Goal: Task Accomplishment & Management: Manage account settings

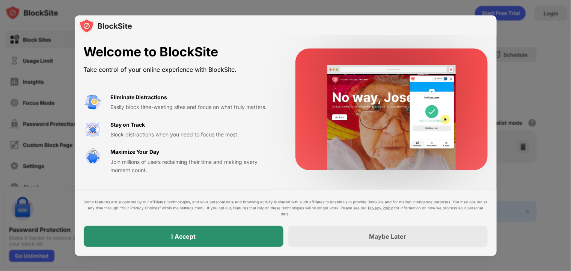
click at [183, 236] on div "I Accept" at bounding box center [183, 236] width 24 height 8
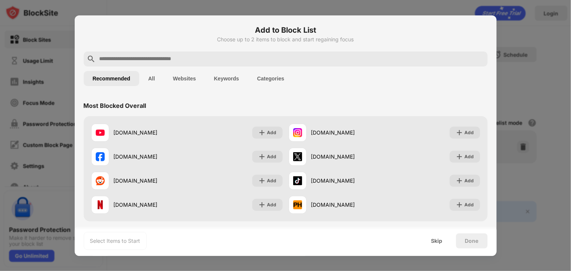
click at [157, 56] on input "text" at bounding box center [292, 58] width 386 height 9
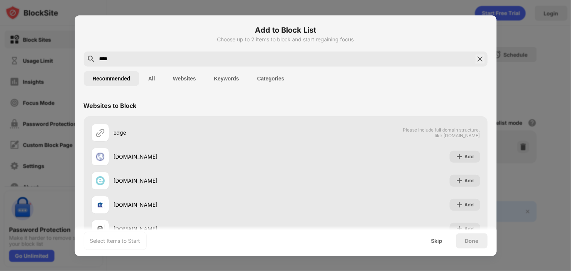
type input "****"
click at [154, 77] on button "All" at bounding box center [151, 78] width 25 height 15
click at [173, 81] on button "Websites" at bounding box center [184, 78] width 41 height 15
click at [110, 79] on button "Recommended" at bounding box center [112, 78] width 56 height 15
click at [264, 80] on button "Categories" at bounding box center [270, 78] width 45 height 15
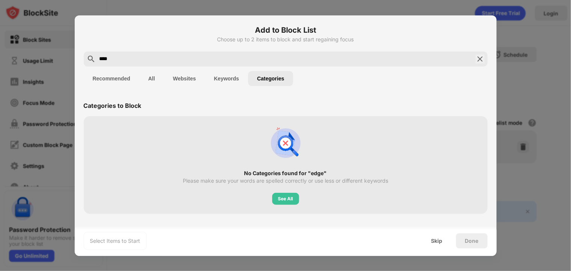
click at [146, 82] on button "All" at bounding box center [151, 78] width 25 height 15
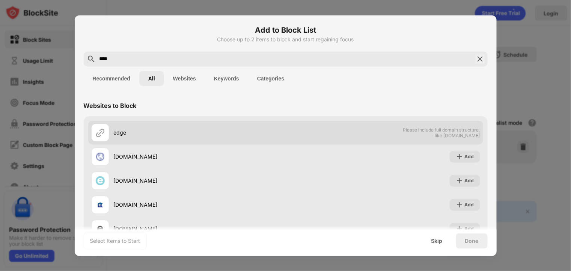
click at [442, 140] on div "edge Please include full domain structure, like [DOMAIN_NAME]" at bounding box center [285, 132] width 395 height 24
click at [442, 128] on span "Please include full domain structure, like [DOMAIN_NAME]" at bounding box center [441, 132] width 77 height 11
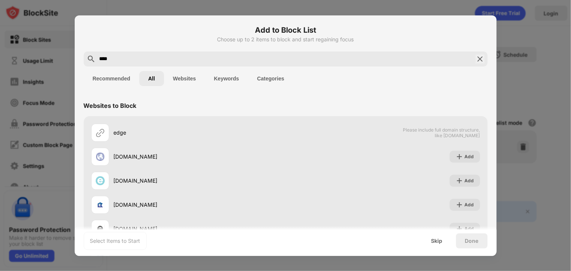
click at [102, 79] on button "Recommended" at bounding box center [112, 78] width 56 height 15
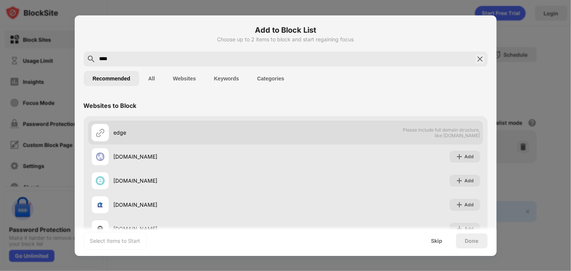
click at [90, 123] on div "edge Please include full domain structure, like [DOMAIN_NAME]" at bounding box center [285, 132] width 395 height 24
click at [94, 125] on div at bounding box center [100, 132] width 18 height 18
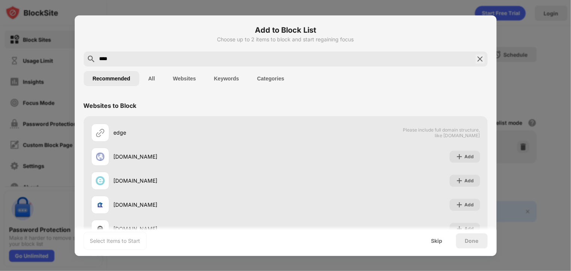
click at [113, 240] on div "Select Items to Start" at bounding box center [115, 241] width 50 height 8
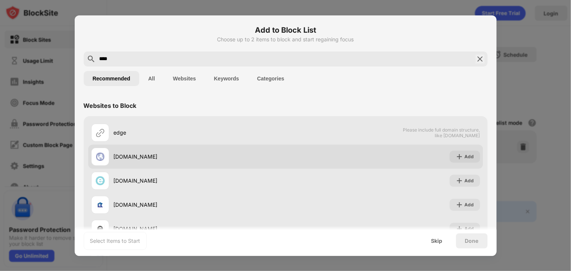
click at [119, 163] on div "[DOMAIN_NAME]" at bounding box center [188, 157] width 194 height 18
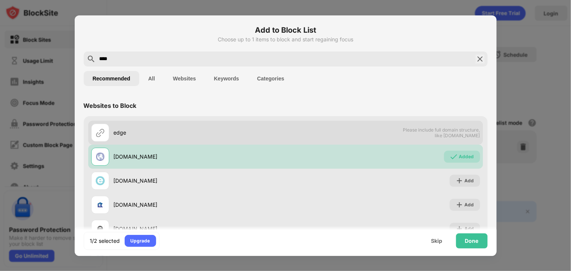
click at [131, 128] on div "edge" at bounding box center [188, 132] width 194 height 18
click at [131, 127] on div "edge" at bounding box center [188, 132] width 194 height 18
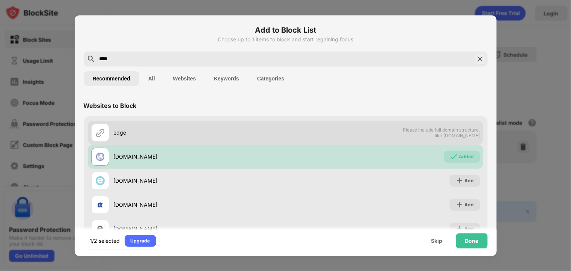
click at [131, 127] on div "edge" at bounding box center [188, 132] width 194 height 18
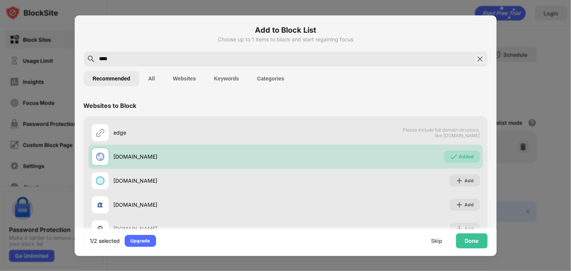
click at [151, 57] on input "****" at bounding box center [286, 58] width 374 height 9
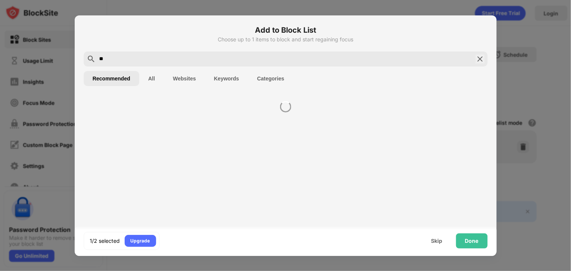
type input "*"
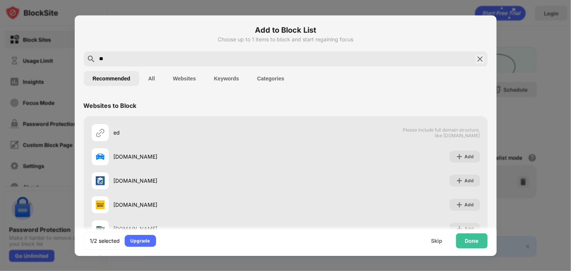
click at [213, 61] on input "**" at bounding box center [286, 58] width 374 height 9
type input "*"
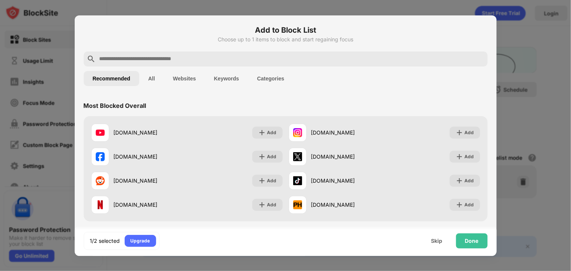
paste input "**********"
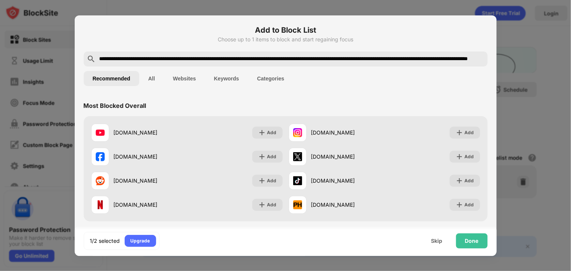
scroll to position [0, 197]
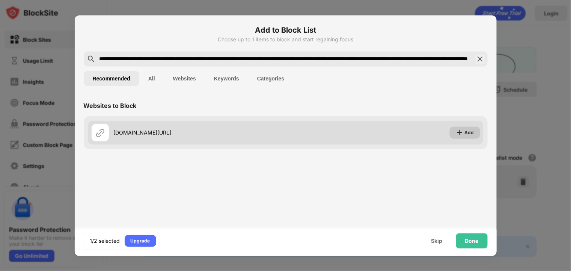
type input "**********"
click at [459, 132] on img at bounding box center [460, 133] width 8 height 8
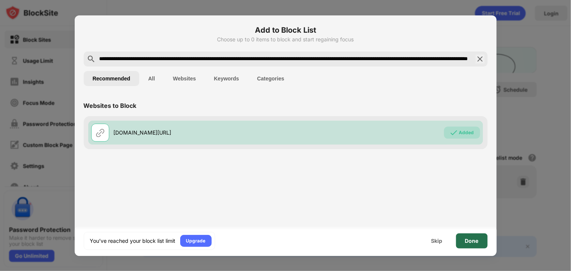
click at [467, 242] on div "Done" at bounding box center [472, 241] width 14 height 6
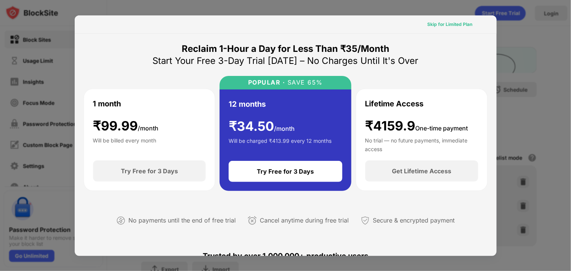
click at [443, 23] on div "Skip for Limited Plan" at bounding box center [449, 25] width 45 height 8
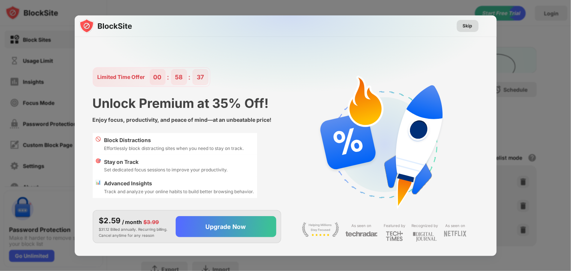
click at [468, 27] on div "Skip" at bounding box center [468, 26] width 10 height 8
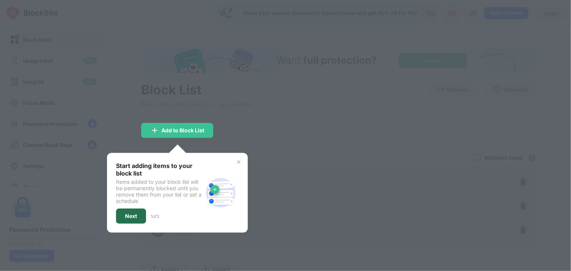
click at [136, 213] on div "Next" at bounding box center [131, 216] width 12 height 6
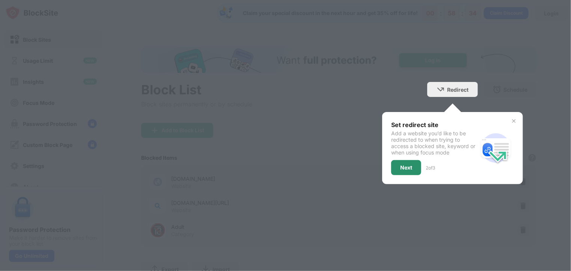
click at [400, 164] on div "Next" at bounding box center [406, 167] width 12 height 6
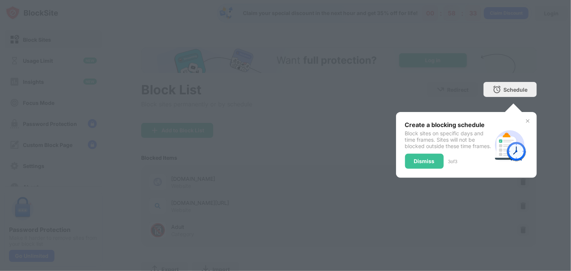
click at [405, 163] on div "Dismiss" at bounding box center [424, 161] width 39 height 15
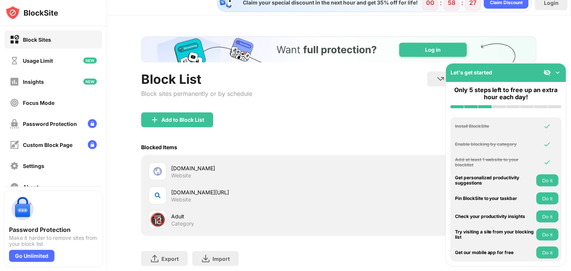
scroll to position [3, 4]
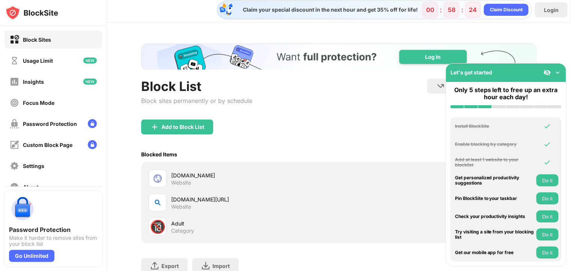
click at [558, 72] on img at bounding box center [558, 73] width 8 height 8
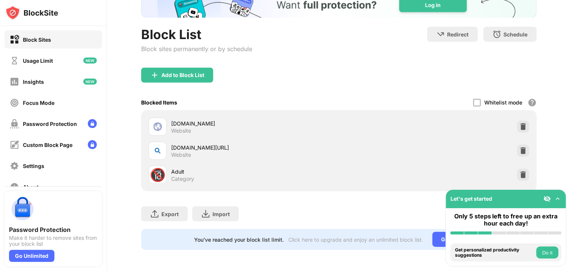
scroll to position [0, 0]
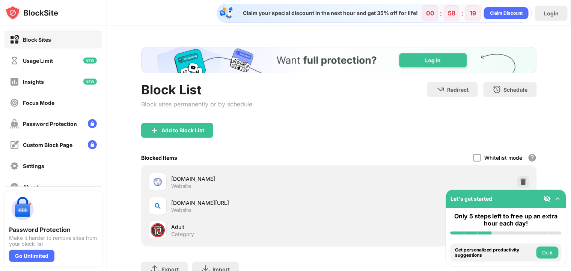
click at [547, 252] on button "Do it" at bounding box center [547, 252] width 22 height 12
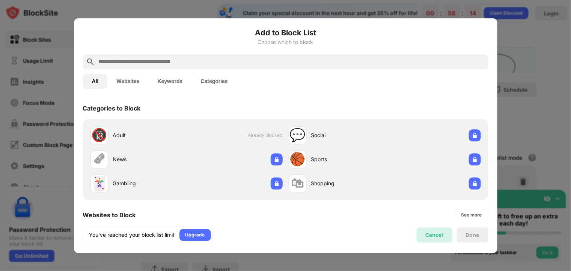
click at [442, 237] on div "Cancel" at bounding box center [435, 235] width 18 height 6
